Goal: Book appointment/travel/reservation

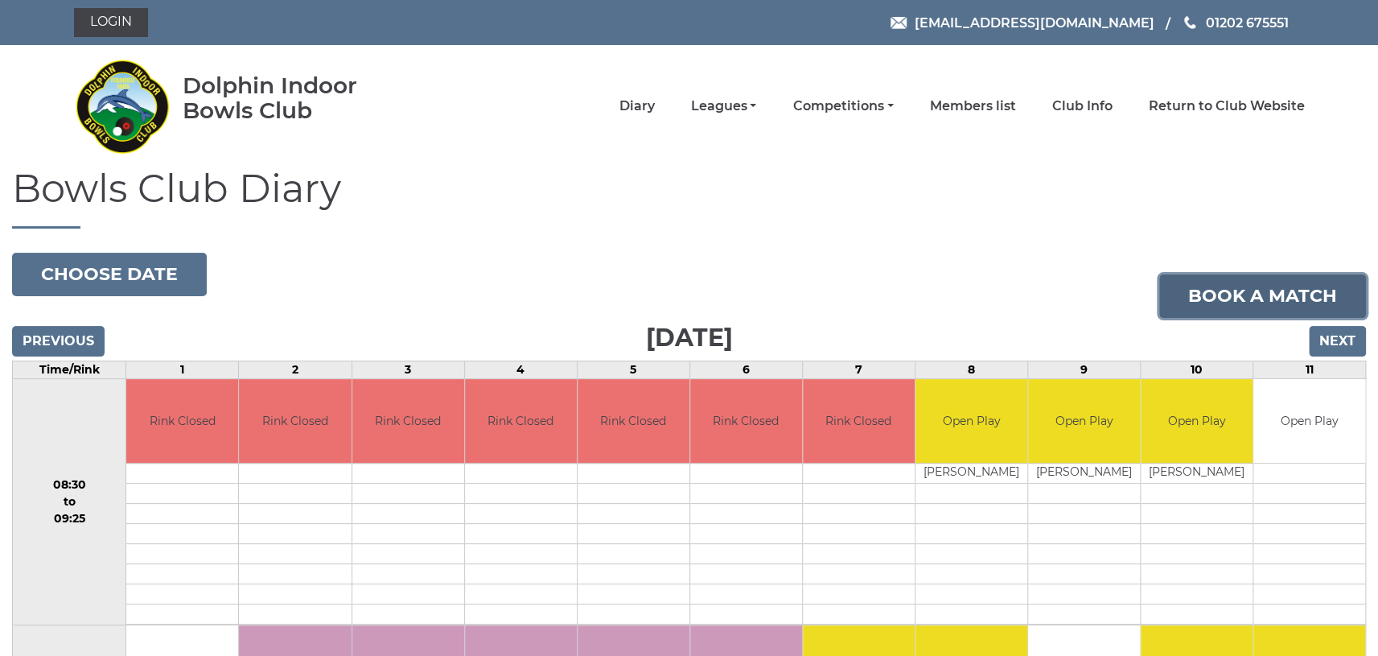
click at [1210, 298] on link "Book a match" at bounding box center [1262, 295] width 207 height 43
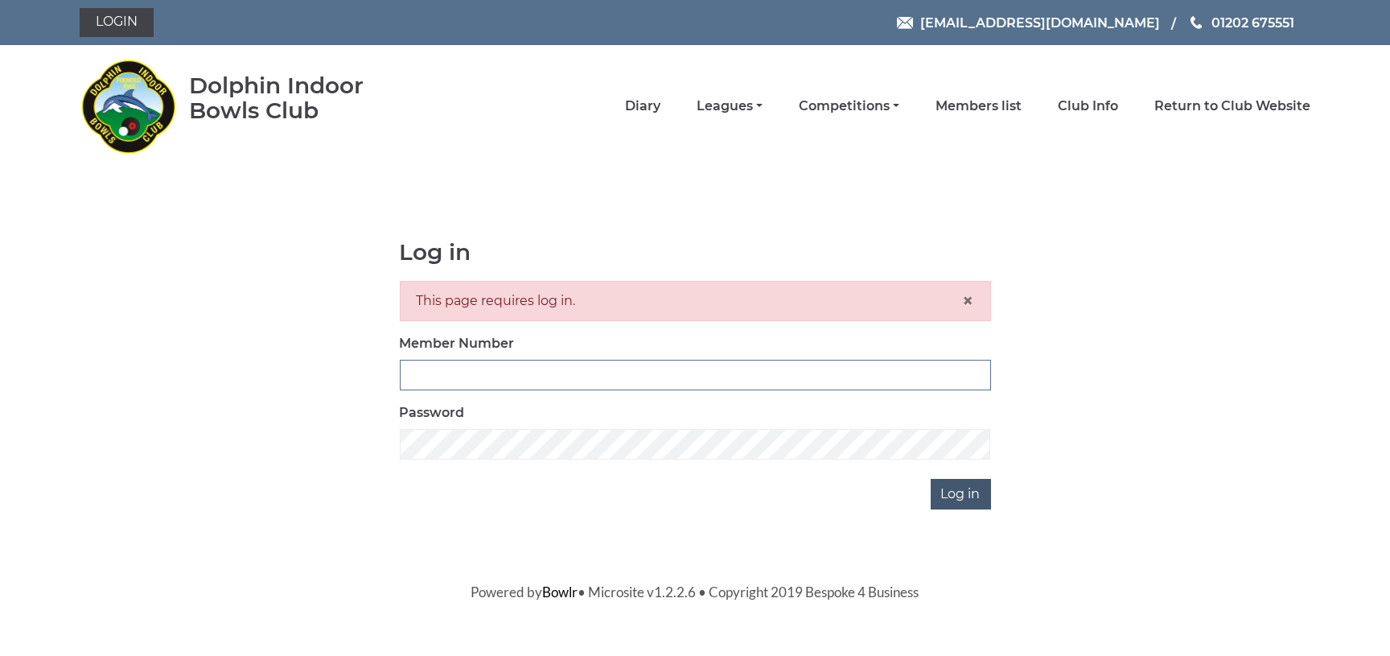
type input "0824"
click at [952, 494] on input "Log in" at bounding box center [961, 494] width 60 height 31
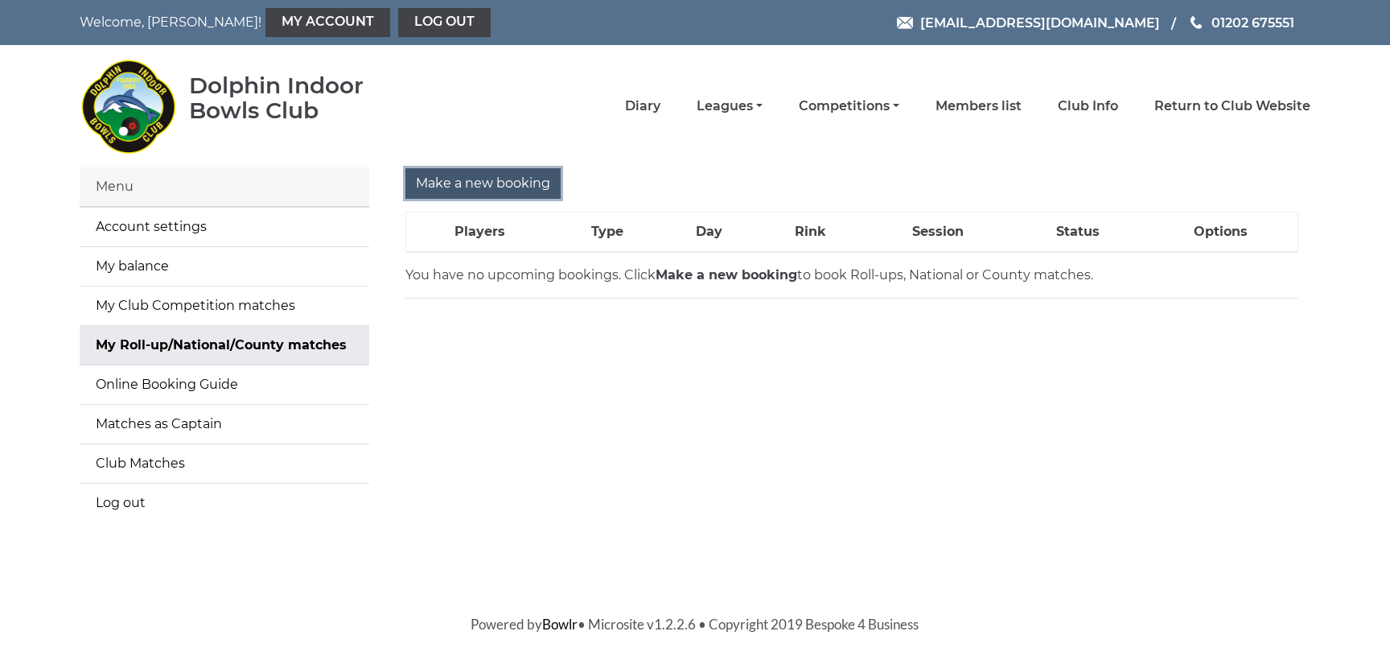
click at [500, 173] on input "Make a new booking" at bounding box center [482, 183] width 155 height 31
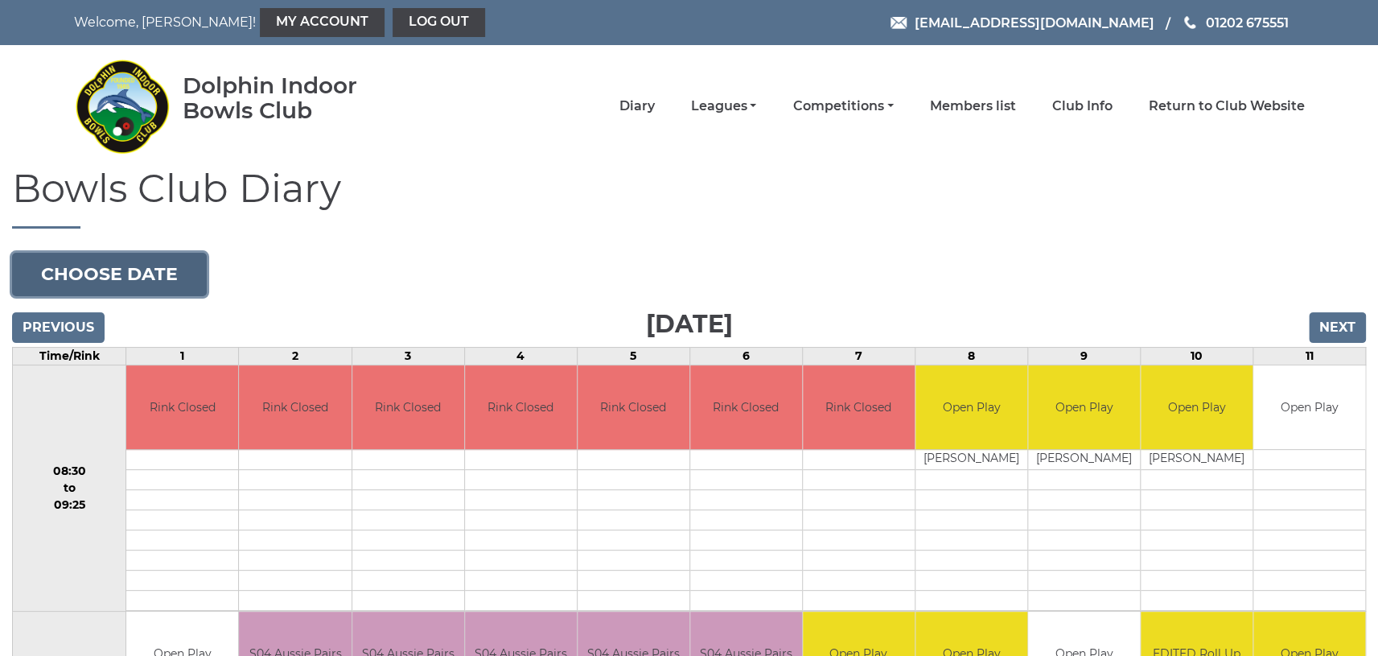
click at [162, 270] on button "Choose date" at bounding box center [109, 274] width 195 height 43
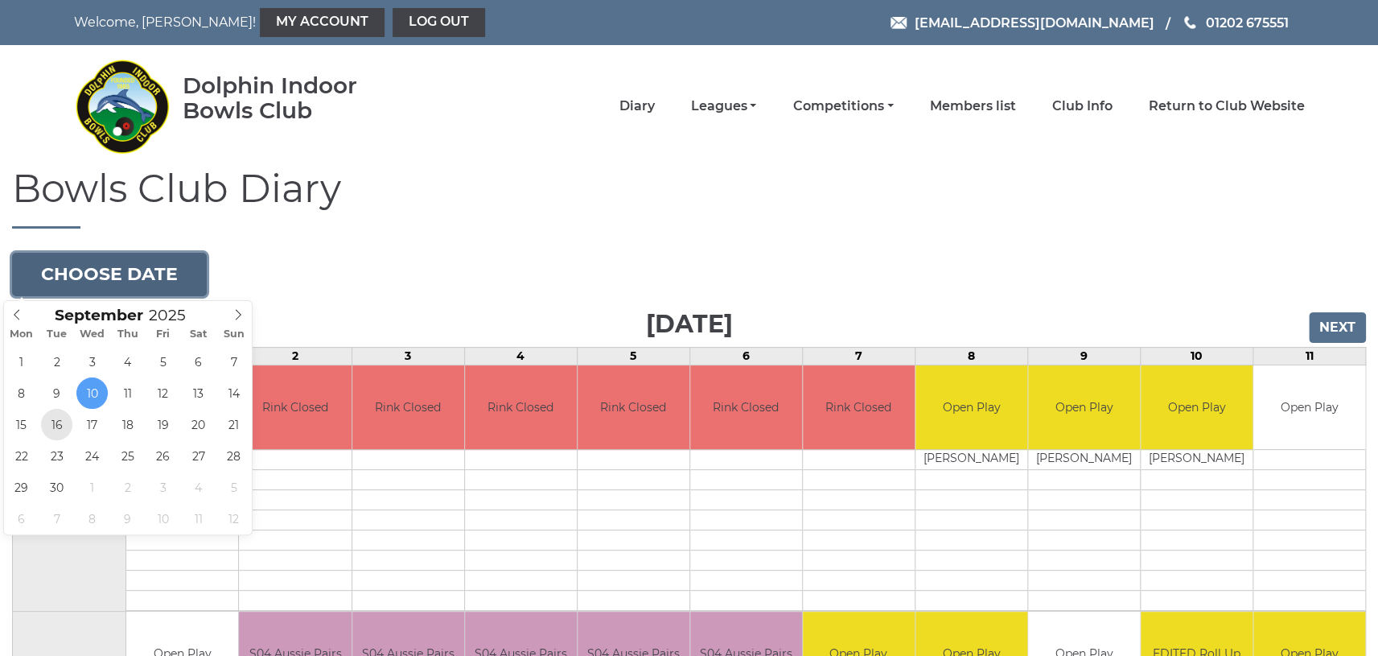
type input "2025-09-16"
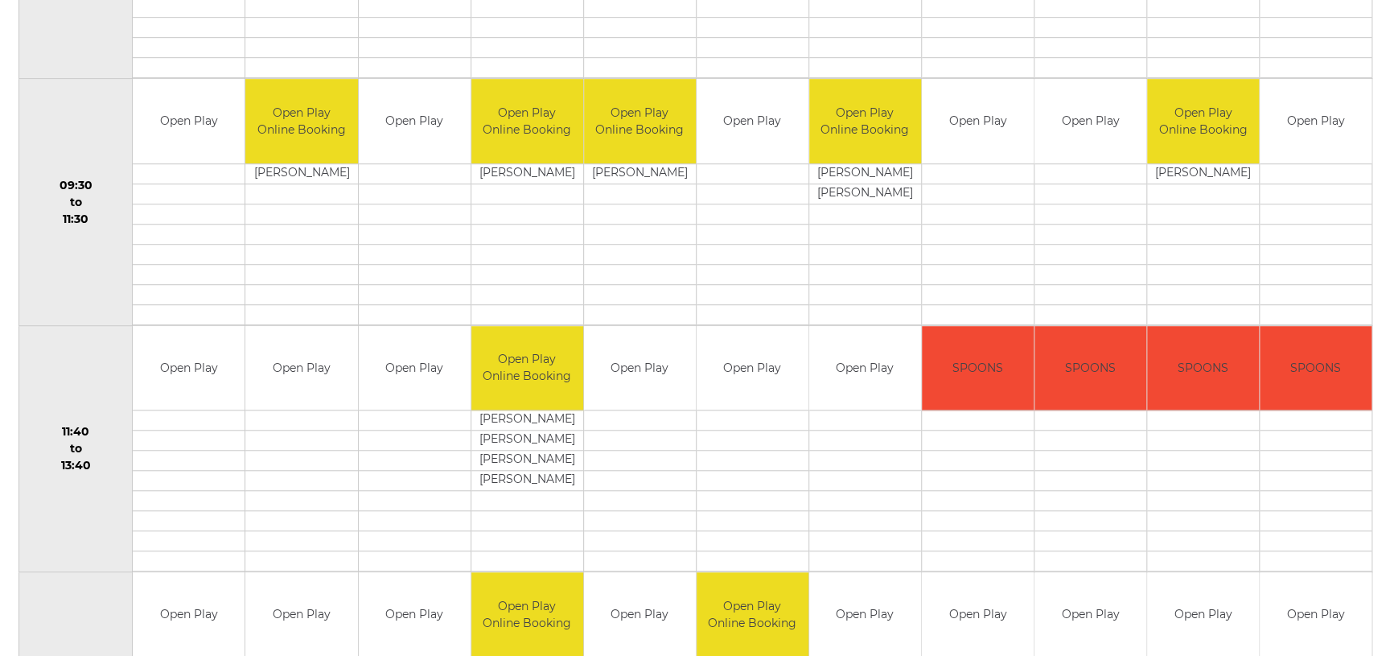
scroll to position [563, 0]
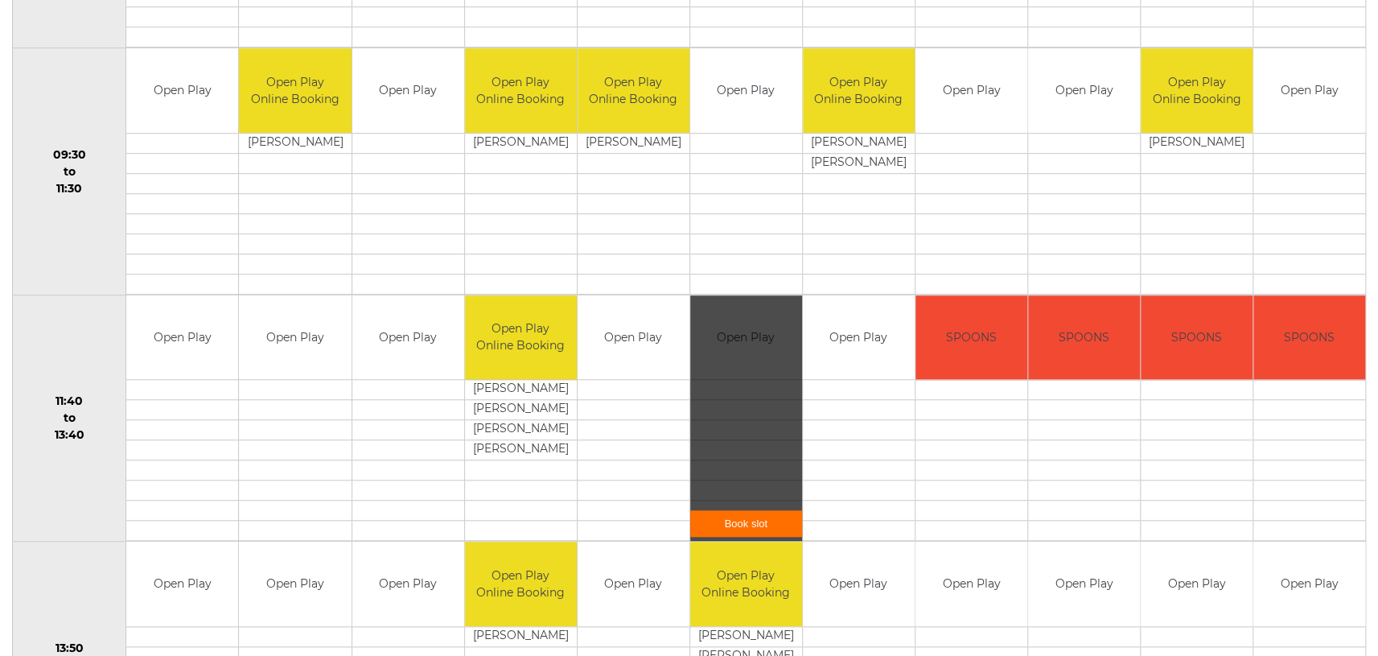
click at [757, 516] on link "Book slot" at bounding box center [746, 523] width 112 height 27
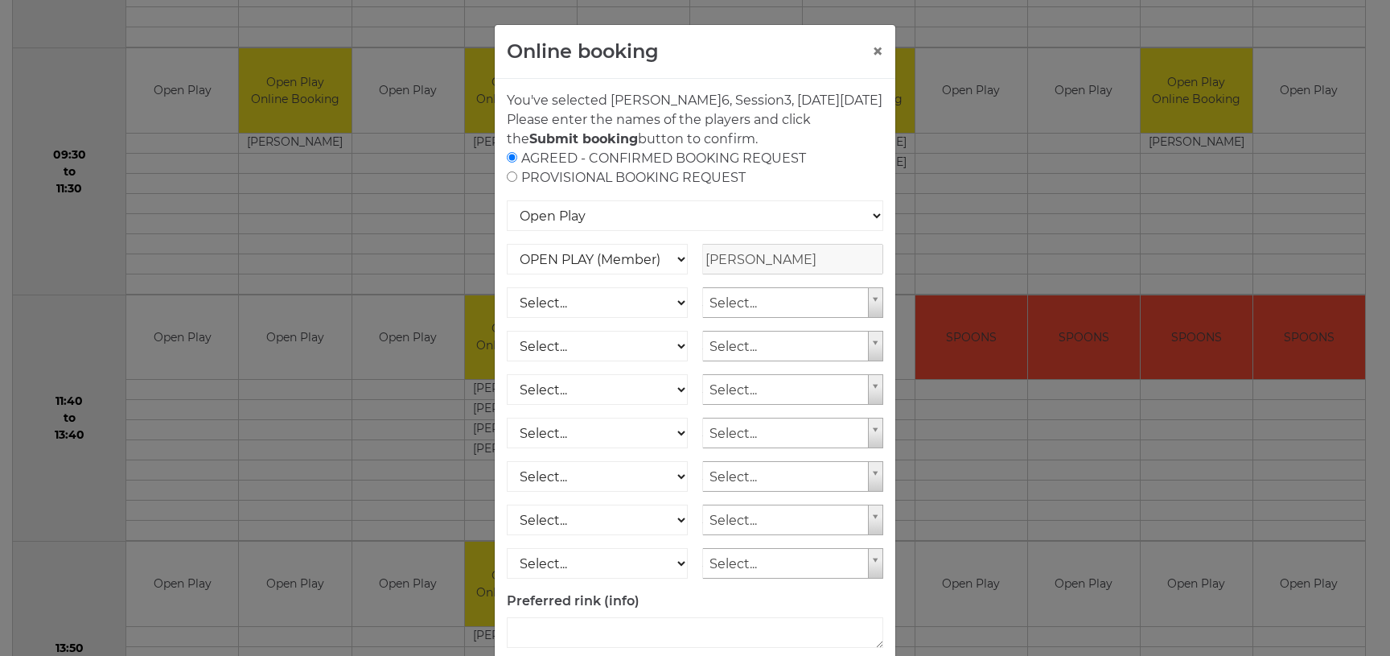
scroll to position [90, 0]
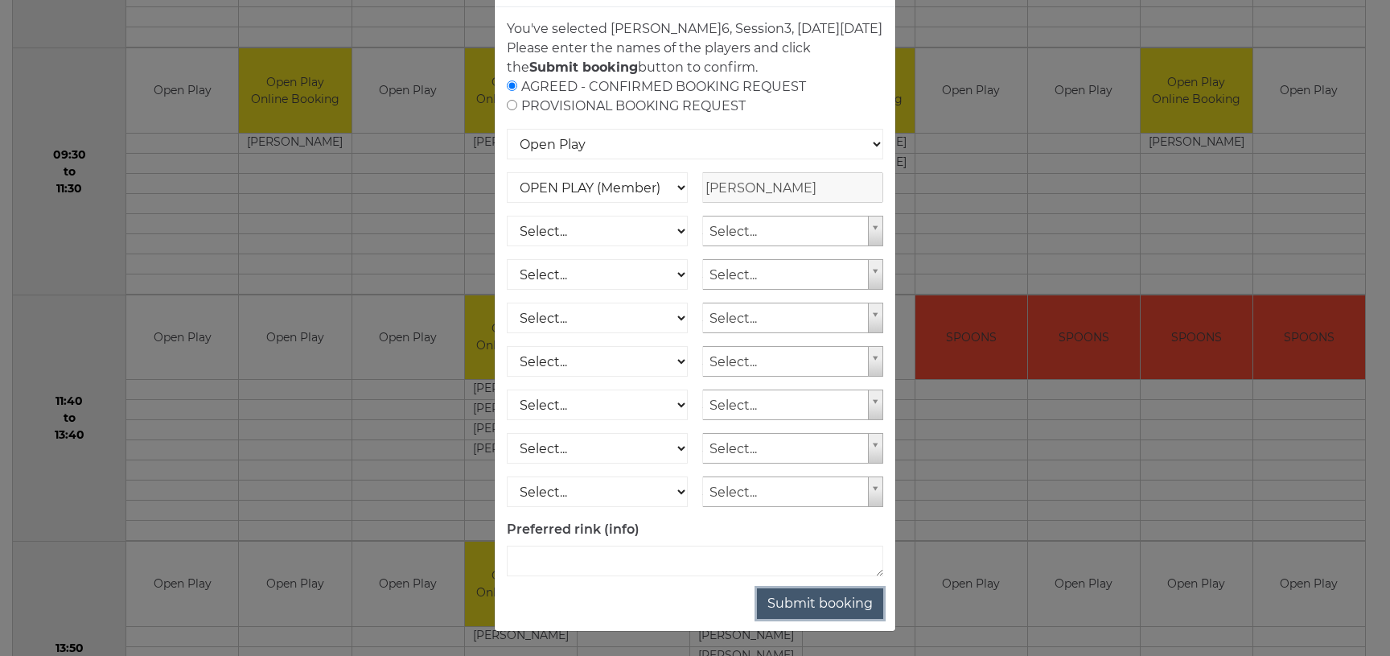
click at [821, 598] on button "Submit booking" at bounding box center [820, 603] width 126 height 31
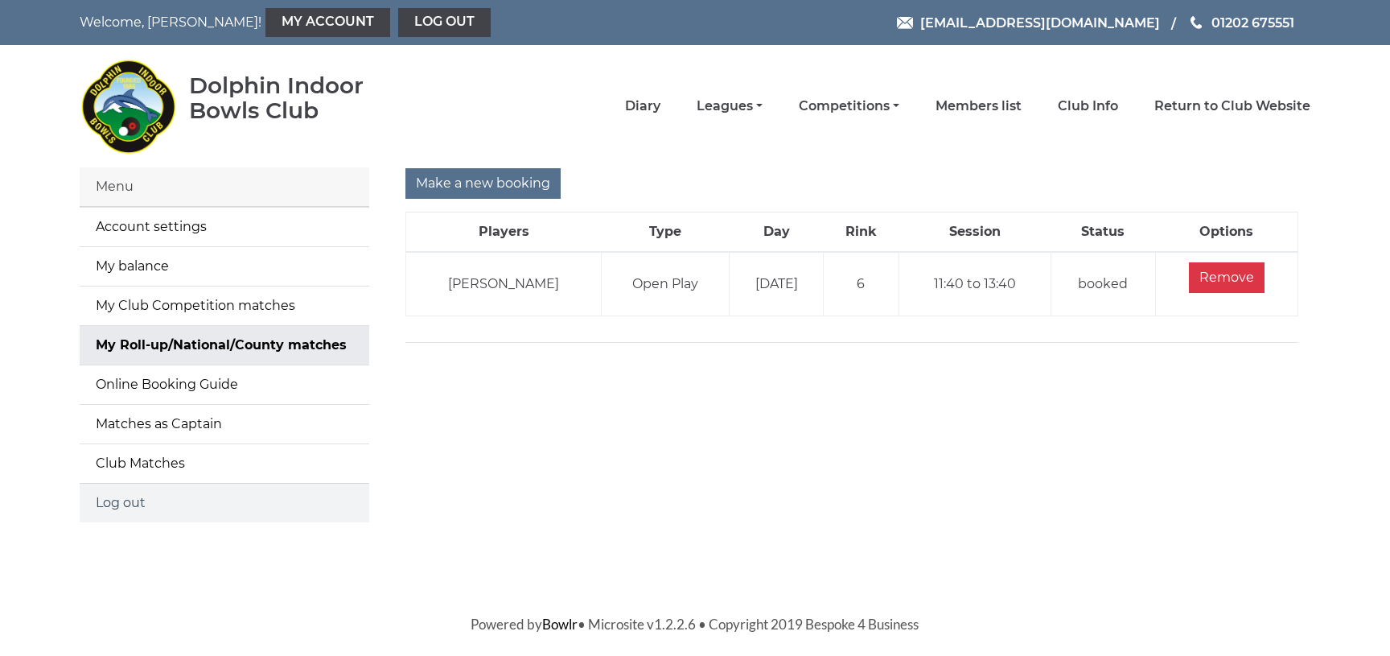
click at [134, 503] on link "Log out" at bounding box center [225, 502] width 290 height 39
